Goal: Task Accomplishment & Management: Manage account settings

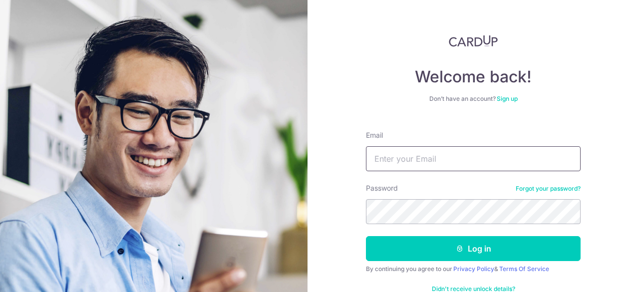
drag, startPoint x: 0, startPoint y: 0, endPoint x: 380, endPoint y: 154, distance: 410.2
click at [380, 154] on input "Email" at bounding box center [473, 158] width 215 height 25
type input "[EMAIL_ADDRESS][DOMAIN_NAME]"
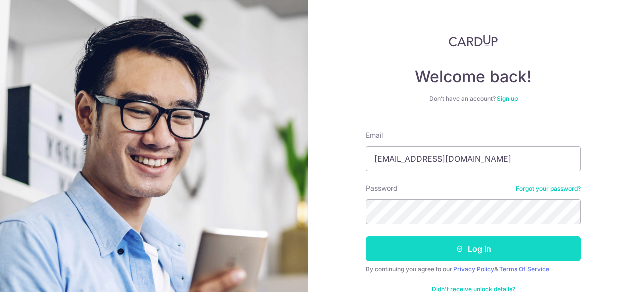
click at [413, 240] on button "Log in" at bounding box center [473, 248] width 215 height 25
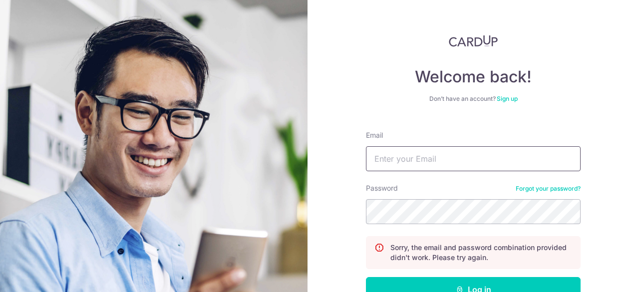
click at [435, 159] on input "Email" at bounding box center [473, 158] width 215 height 25
type input "[EMAIL_ADDRESS][DOMAIN_NAME]"
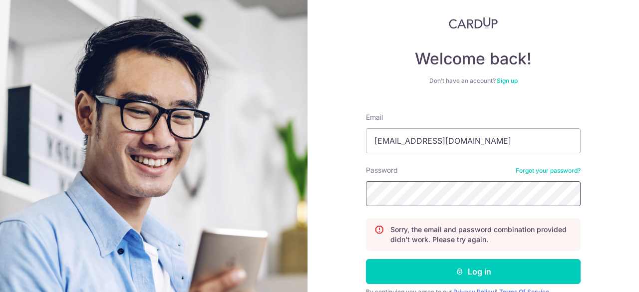
scroll to position [33, 0]
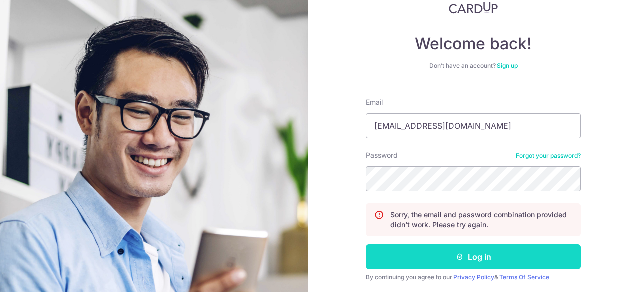
click at [478, 258] on button "Log in" at bounding box center [473, 256] width 215 height 25
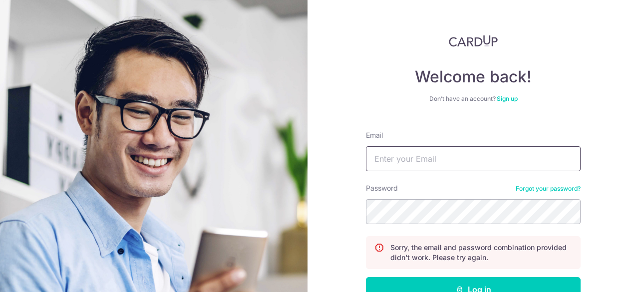
click at [423, 157] on input "Email" at bounding box center [473, 158] width 215 height 25
type input "louis.lu888@gmail.com"
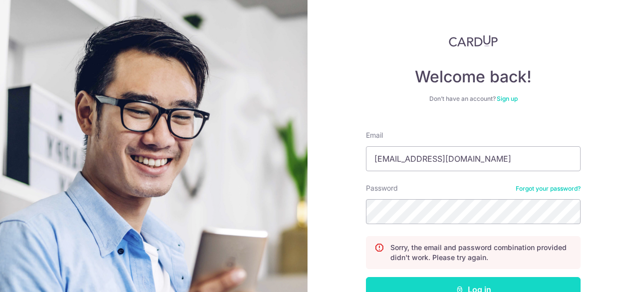
click at [451, 280] on button "Log in" at bounding box center [473, 289] width 215 height 25
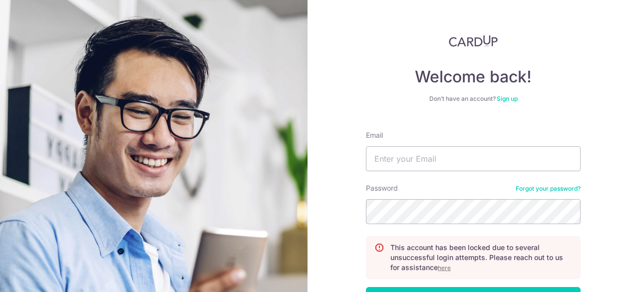
click at [443, 269] on u "here" at bounding box center [444, 267] width 13 height 7
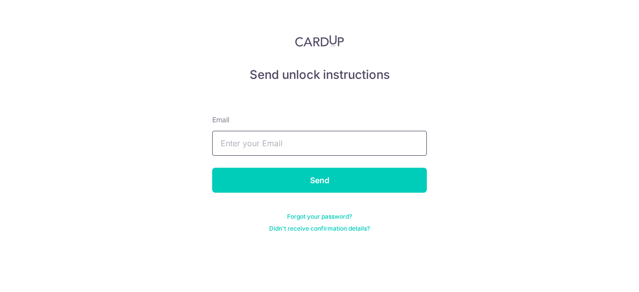
click at [324, 140] on input "text" at bounding box center [319, 143] width 215 height 25
type input "[EMAIL_ADDRESS][DOMAIN_NAME]"
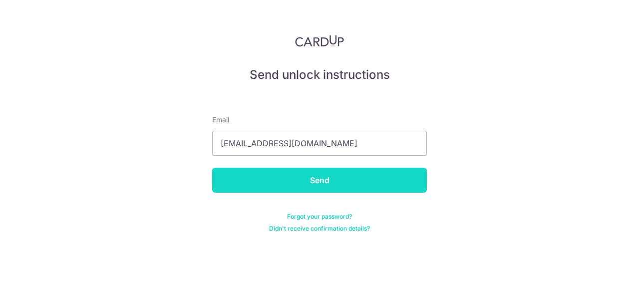
click at [328, 190] on input "Send" at bounding box center [319, 180] width 215 height 25
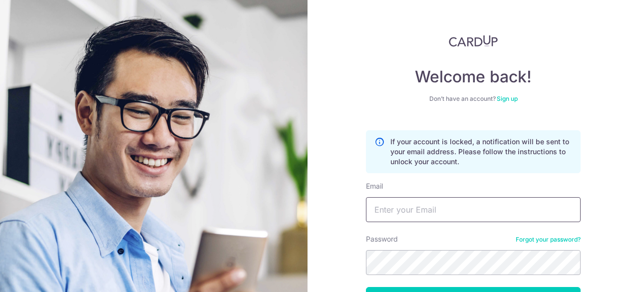
click at [401, 207] on input "Email" at bounding box center [473, 209] width 215 height 25
type input "[EMAIL_ADDRESS][DOMAIN_NAME]"
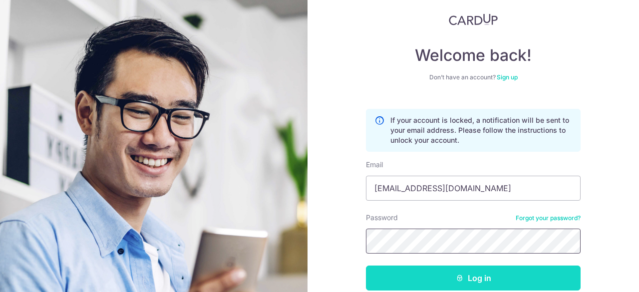
scroll to position [33, 0]
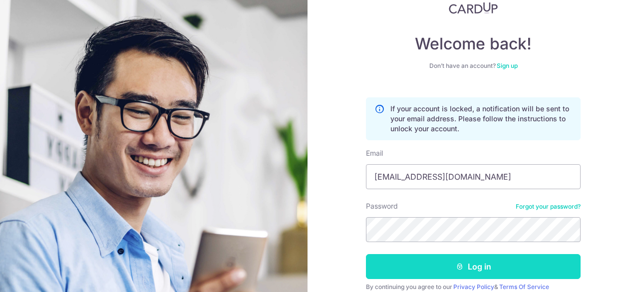
click at [431, 260] on button "Log in" at bounding box center [473, 266] width 215 height 25
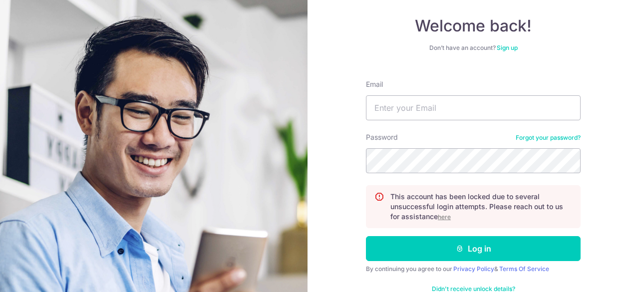
scroll to position [66, 0]
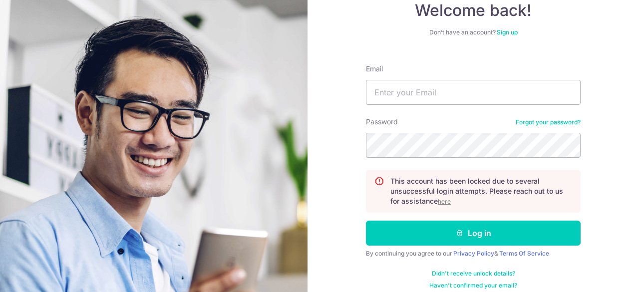
click at [444, 202] on u "here" at bounding box center [444, 201] width 13 height 7
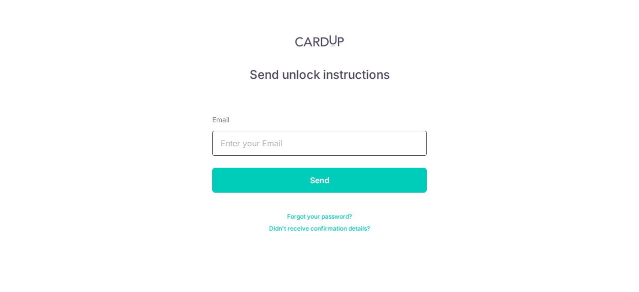
click at [294, 143] on input "text" at bounding box center [319, 143] width 215 height 25
type input "[EMAIL_ADDRESS][DOMAIN_NAME]"
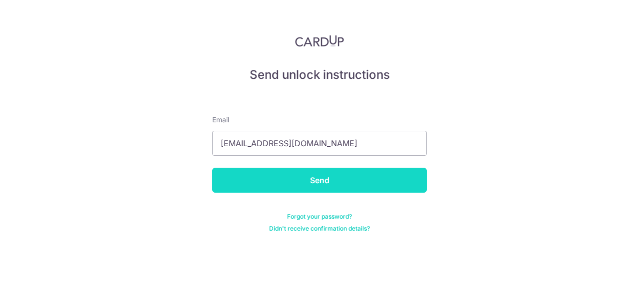
click at [326, 181] on input "Send" at bounding box center [319, 180] width 215 height 25
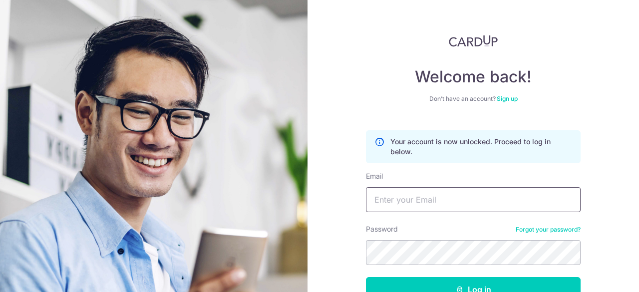
click at [408, 201] on input "Email" at bounding box center [473, 199] width 215 height 25
type input "[EMAIL_ADDRESS][DOMAIN_NAME]"
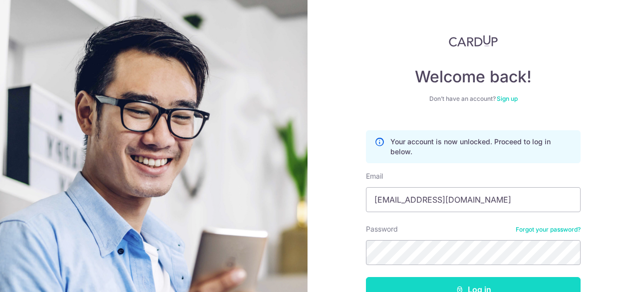
click at [438, 282] on button "Log in" at bounding box center [473, 289] width 215 height 25
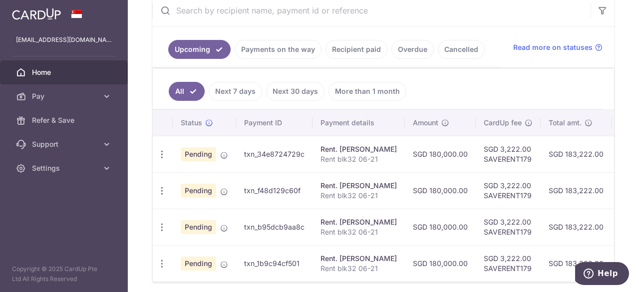
scroll to position [200, 0]
click at [167, 267] on div "Update payment Cancel payment Upload doc" at bounding box center [162, 262] width 18 height 18
click at [165, 258] on icon "button" at bounding box center [162, 262] width 10 height 10
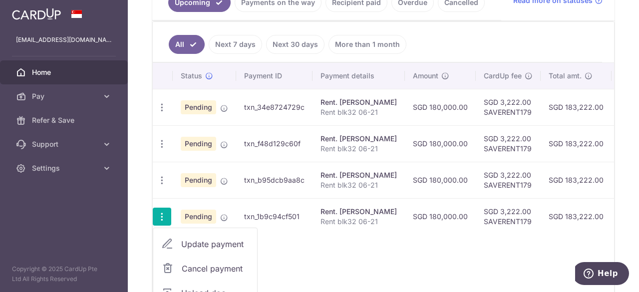
scroll to position [266, 0]
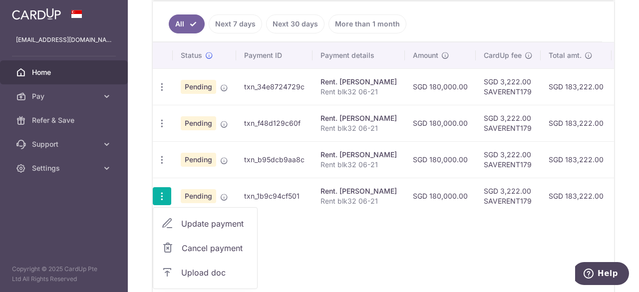
click at [210, 242] on span "Cancel payment" at bounding box center [215, 248] width 67 height 12
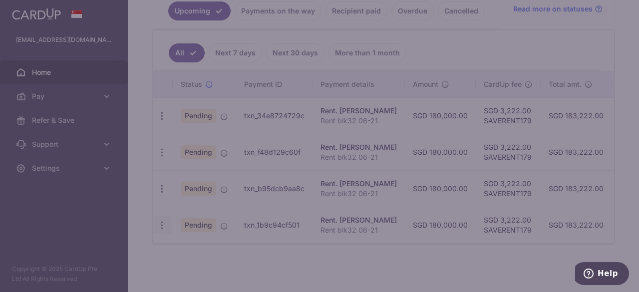
scroll to position [238, 0]
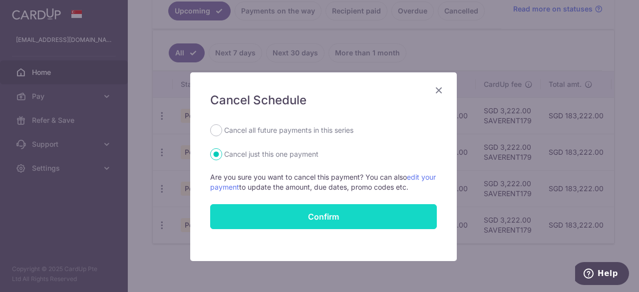
click at [275, 212] on button "Confirm" at bounding box center [323, 216] width 227 height 25
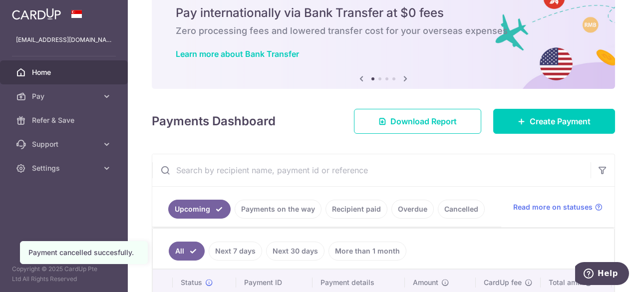
scroll to position [202, 0]
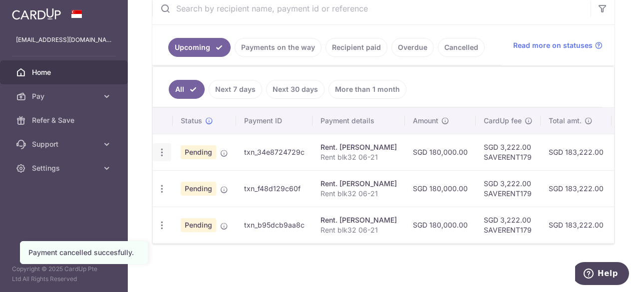
click at [161, 147] on icon "button" at bounding box center [162, 152] width 10 height 10
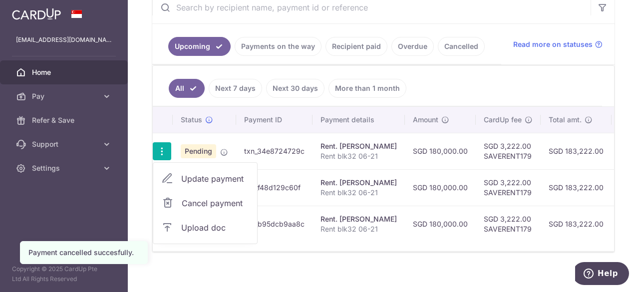
click at [199, 204] on span "Cancel payment" at bounding box center [215, 203] width 67 height 12
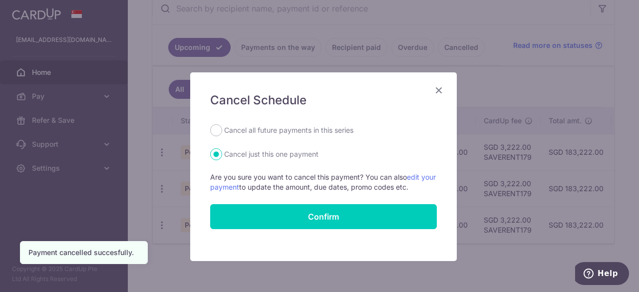
click at [218, 129] on div "Cancel all future payments in this series" at bounding box center [323, 130] width 227 height 12
click at [214, 136] on div "Cancel all future payments in this series" at bounding box center [323, 130] width 227 height 12
click at [218, 130] on div "Cancel all future payments in this series" at bounding box center [323, 130] width 227 height 12
click at [214, 130] on input "Cancel all future payments in this series" at bounding box center [216, 130] width 12 height 12
radio input "true"
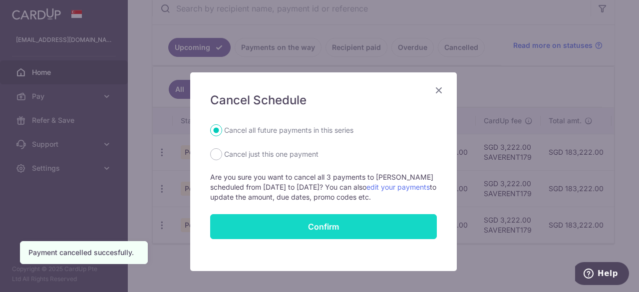
click at [259, 230] on button "Confirm" at bounding box center [323, 226] width 227 height 25
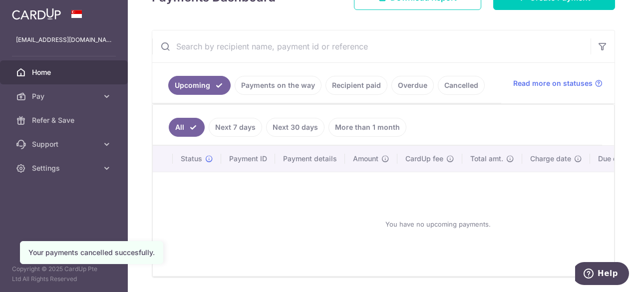
scroll to position [166, 0]
